Goal: Book appointment/travel/reservation

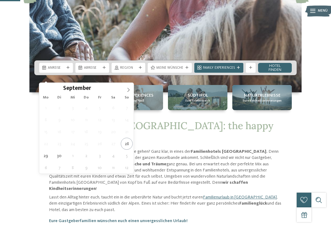
click at [130, 89] on icon at bounding box center [128, 90] width 4 height 4
click at [127, 90] on icon at bounding box center [128, 90] width 4 height 4
type input "****"
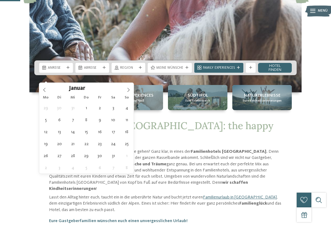
click at [127, 89] on icon at bounding box center [128, 90] width 4 height 4
click at [127, 90] on icon at bounding box center [128, 90] width 4 height 4
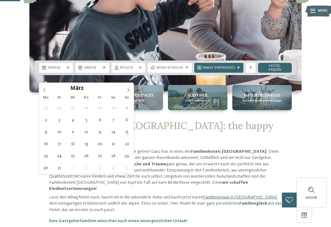
click at [126, 90] on icon at bounding box center [128, 90] width 4 height 4
click at [124, 91] on span at bounding box center [128, 88] width 10 height 10
click at [126, 91] on icon at bounding box center [128, 90] width 4 height 4
click at [125, 91] on span at bounding box center [128, 88] width 10 height 10
type div "25.07.2026"
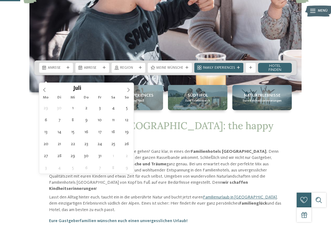
type input "****"
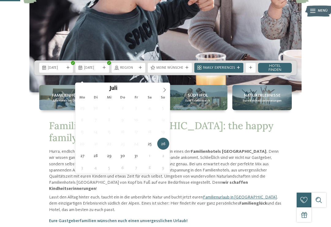
click at [164, 89] on icon at bounding box center [164, 90] width 4 height 4
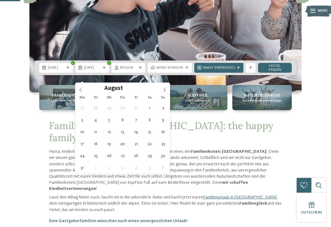
type div "04.08.2026"
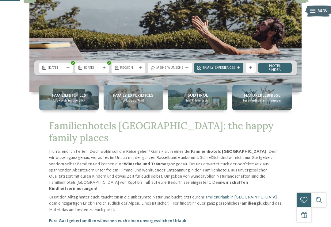
click at [242, 73] on div "Family Experiences" at bounding box center [218, 68] width 49 height 10
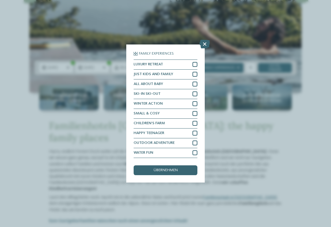
click at [203, 40] on icon at bounding box center [204, 44] width 10 height 9
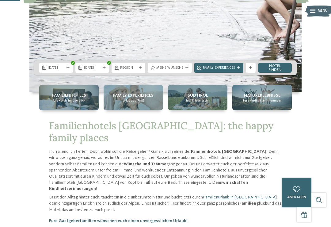
click at [276, 73] on link "Hotel finden" at bounding box center [275, 68] width 34 height 10
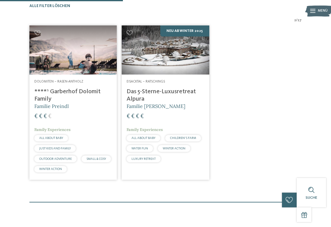
click at [75, 103] on h4 "****ˢ Garberhof Dolomit Family" at bounding box center [73, 95] width 78 height 15
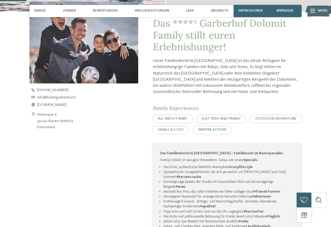
scroll to position [162, 0]
click at [63, 107] on span "[DOMAIN_NAME]" at bounding box center [52, 105] width 30 height 4
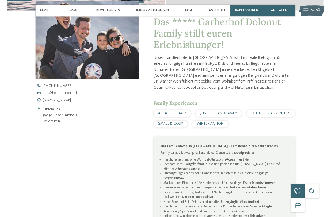
scroll to position [161, 0]
